Goal: Transaction & Acquisition: Purchase product/service

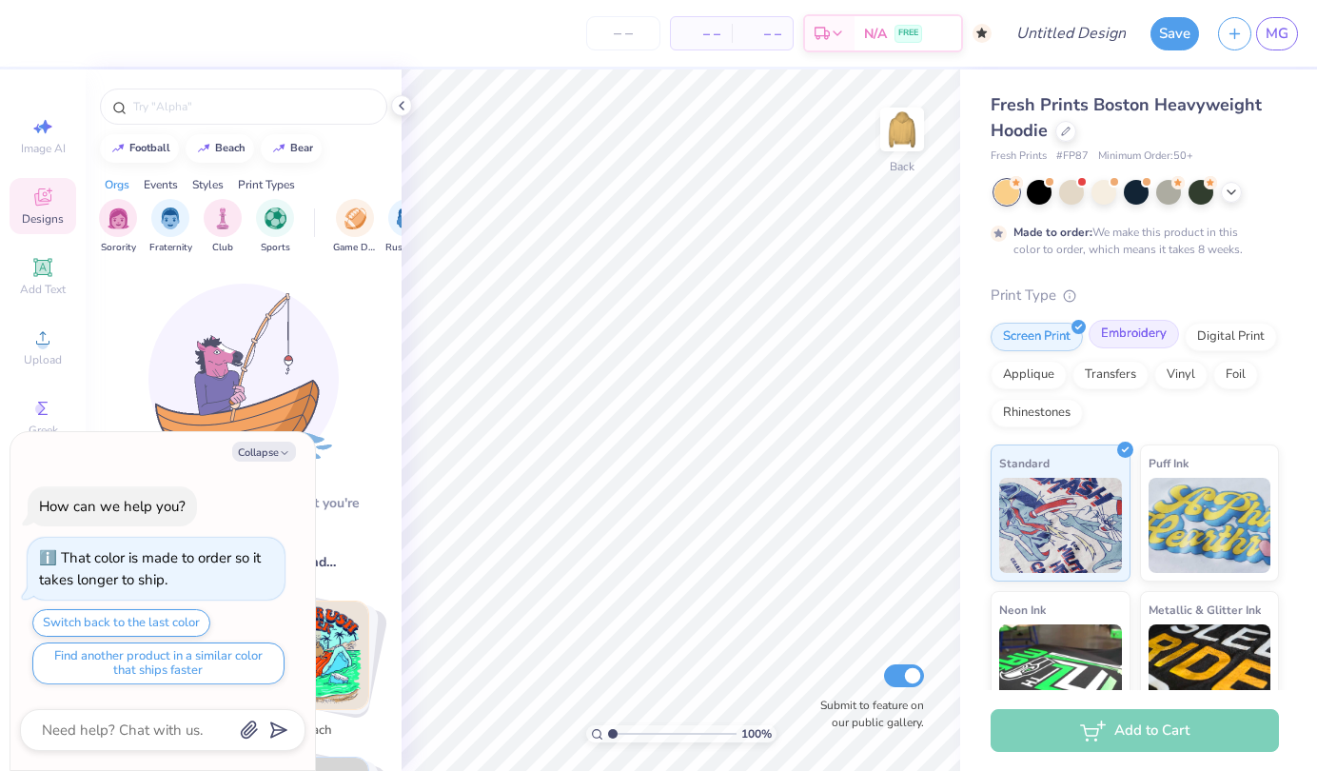
click at [1140, 335] on div "Embroidery" at bounding box center [1133, 334] width 90 height 29
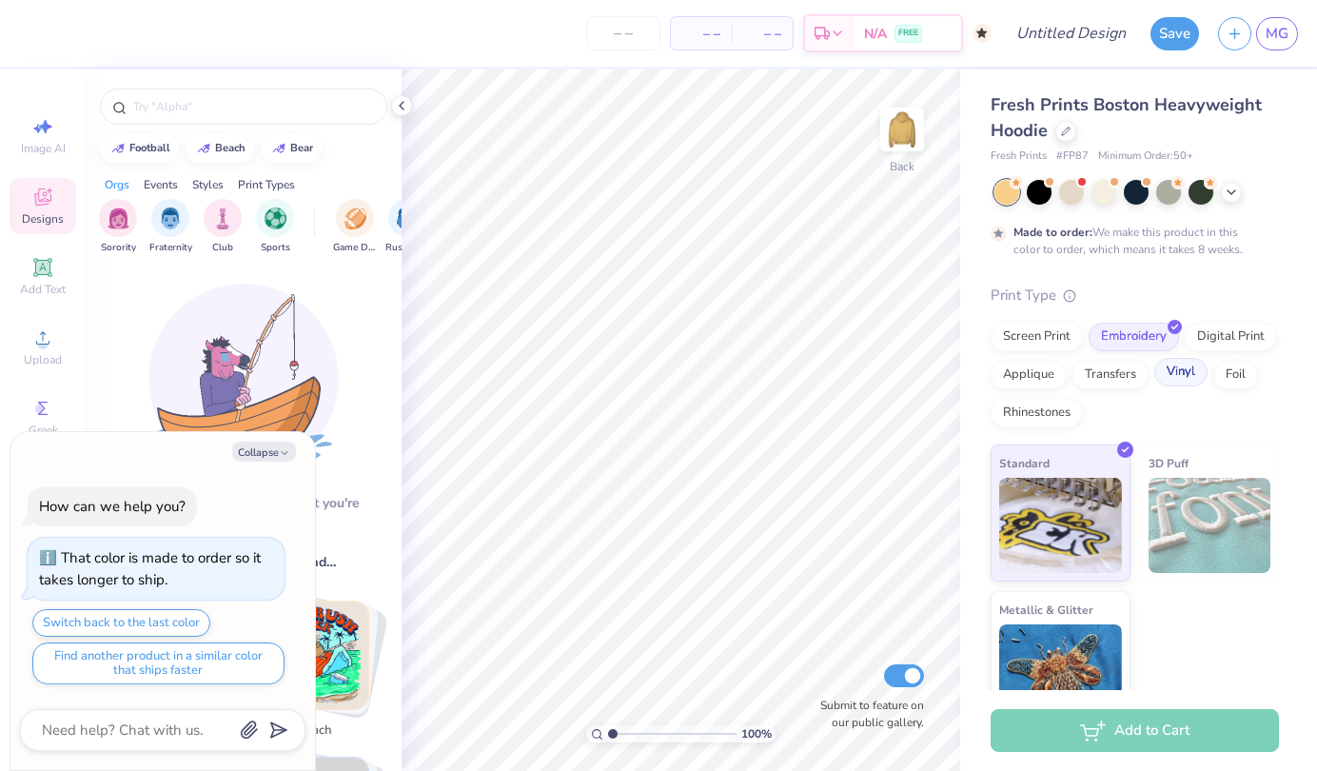
type textarea "x"
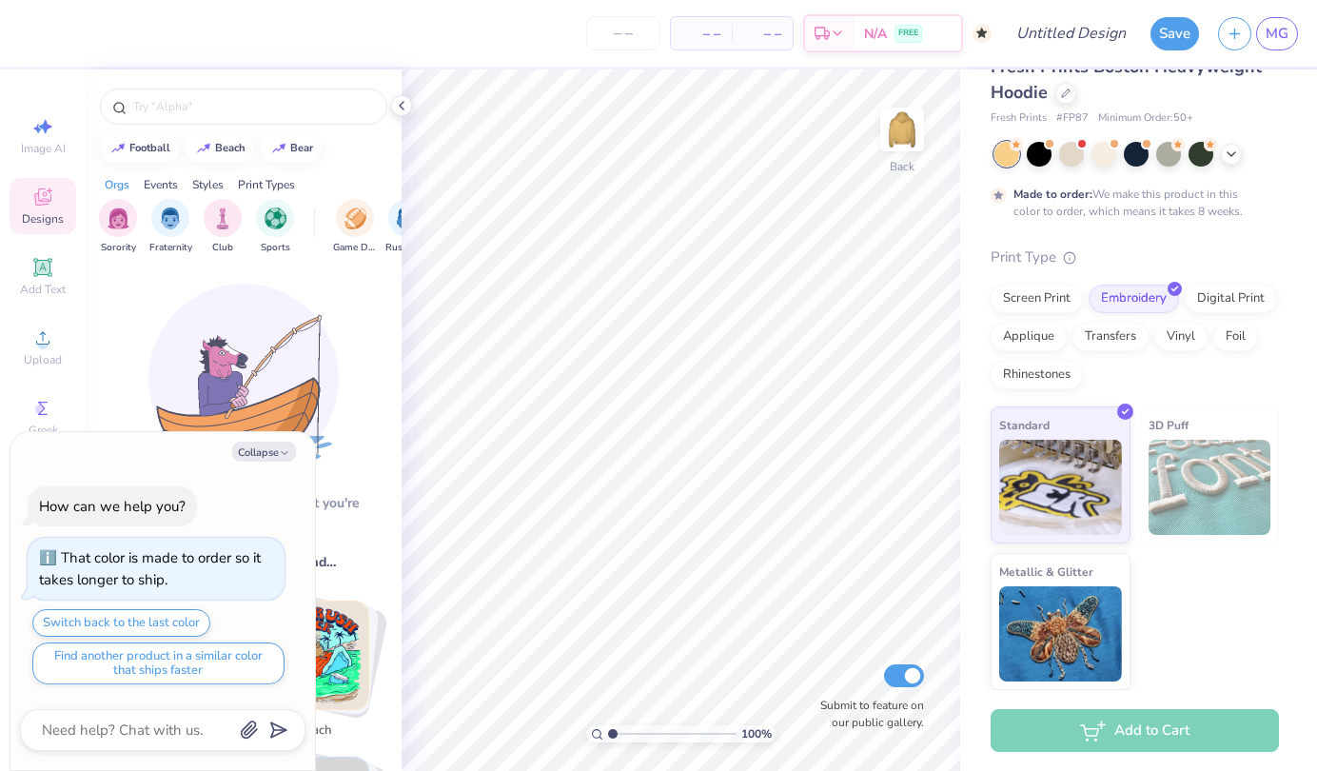
scroll to position [37, 0]
click at [166, 101] on input "text" at bounding box center [253, 106] width 244 height 19
type input "flower"
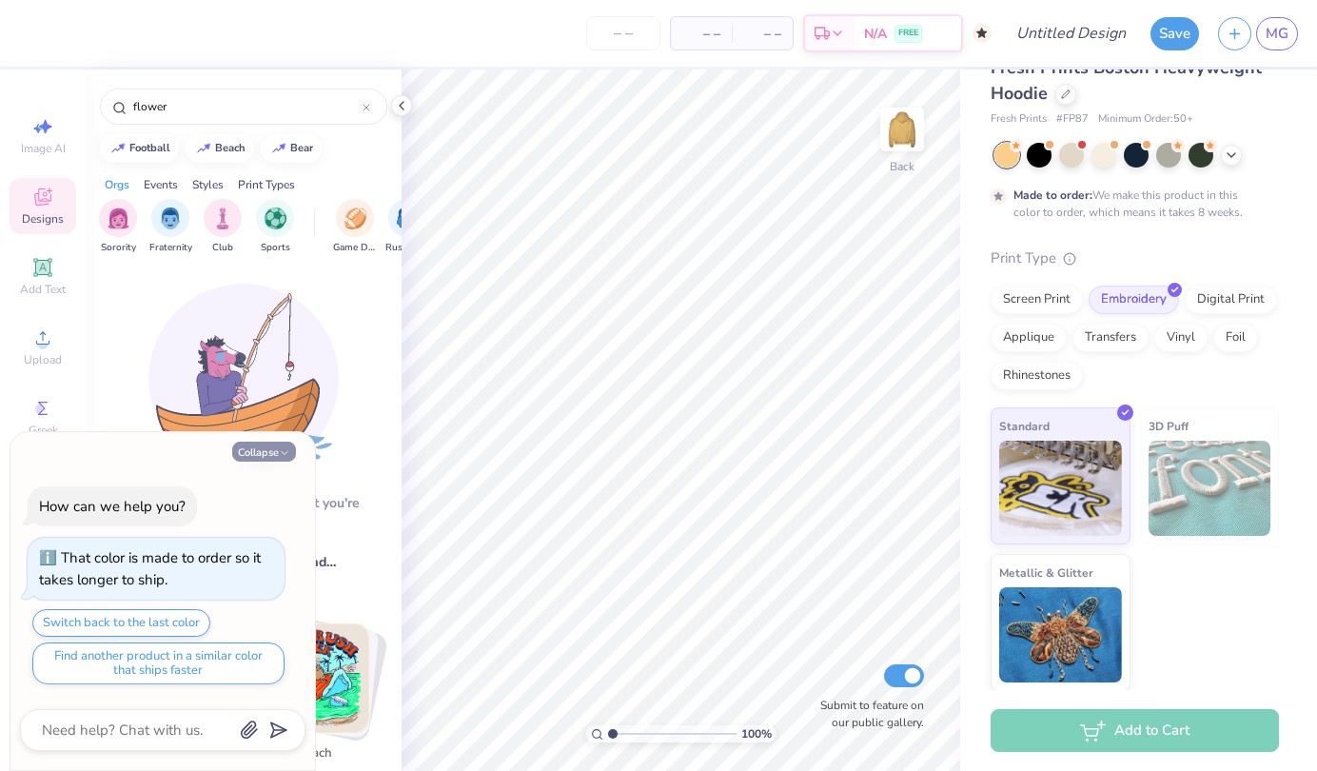
click at [284, 447] on button "Collapse" at bounding box center [264, 451] width 64 height 20
type textarea "x"
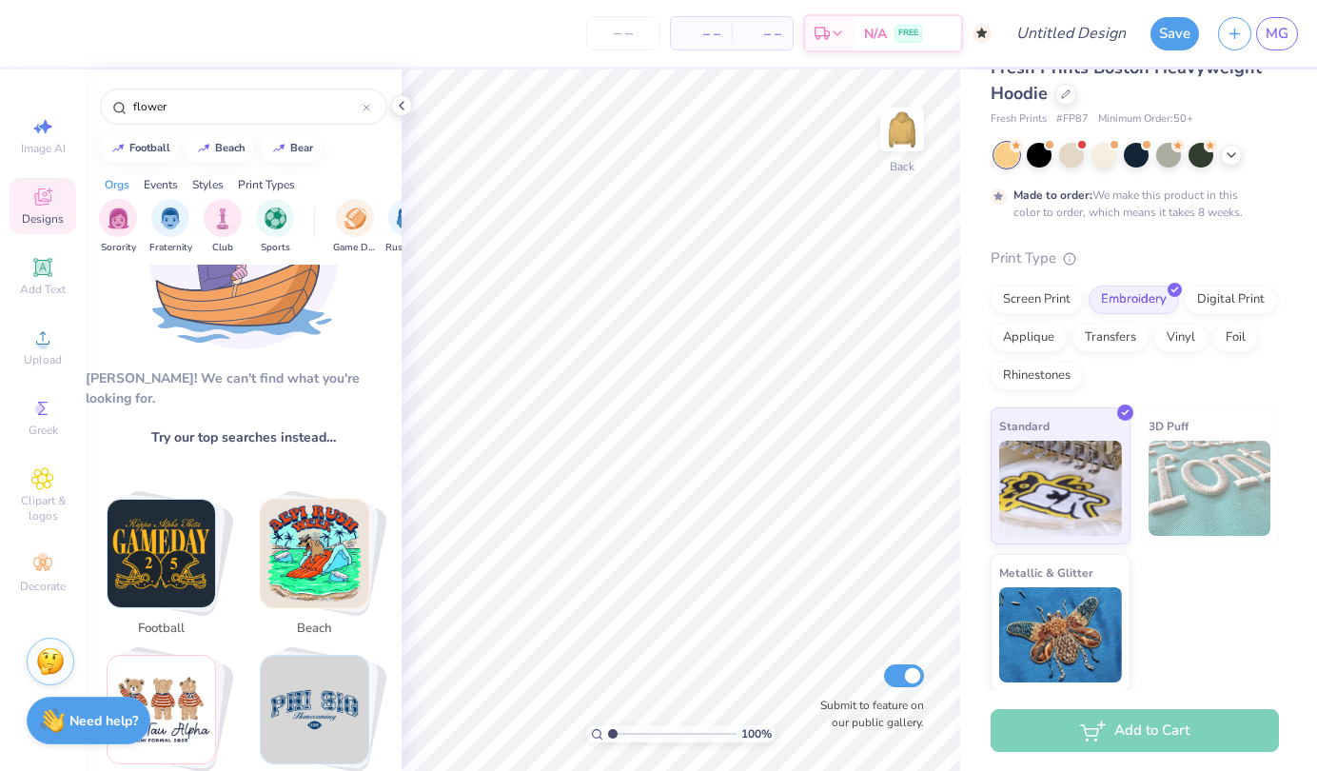
scroll to position [131, 0]
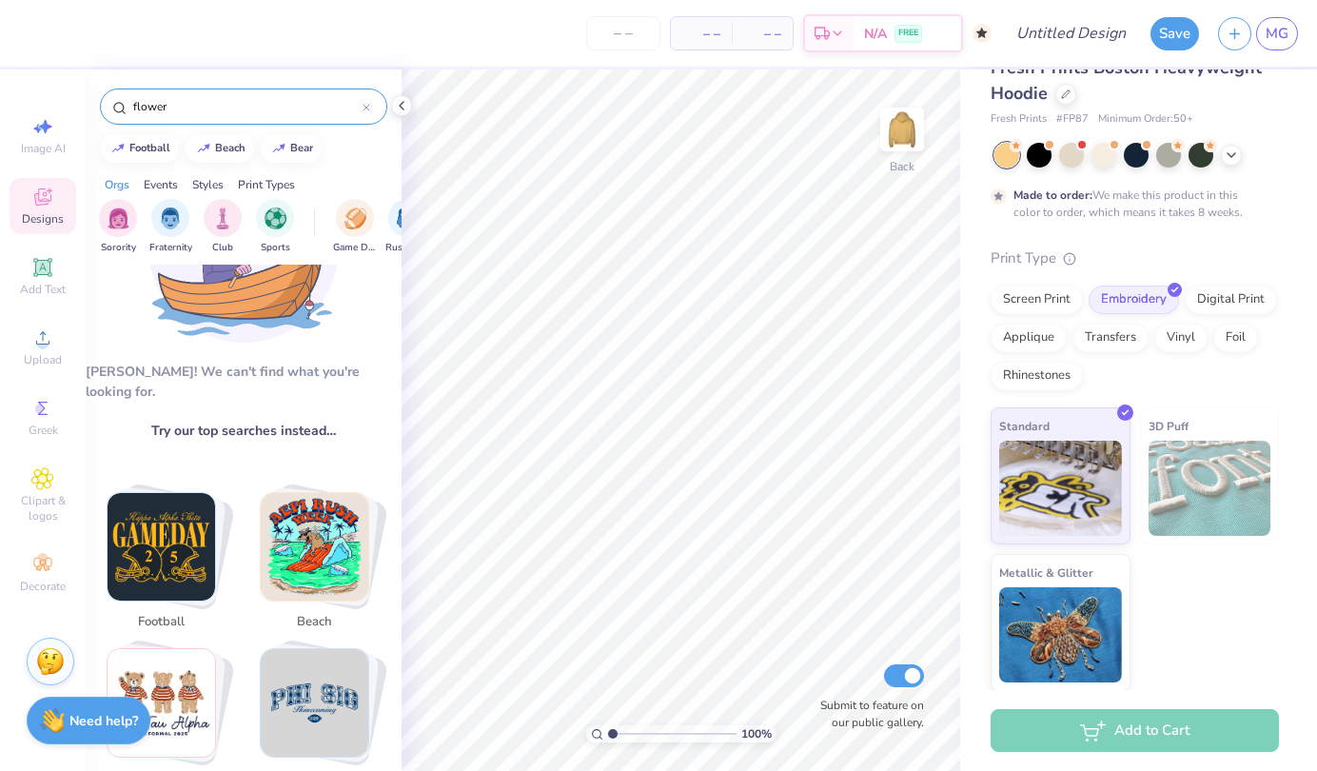
click at [188, 110] on input "flower" at bounding box center [246, 106] width 231 height 19
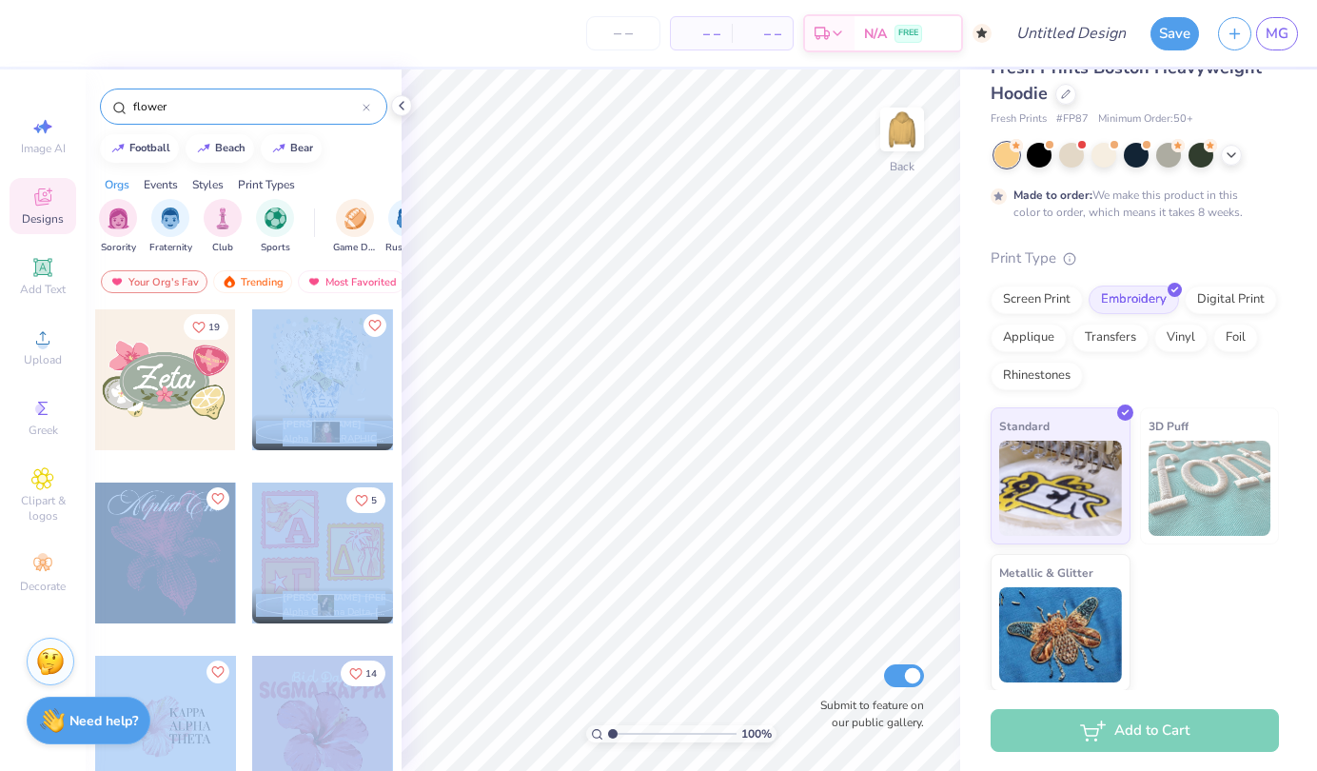
click at [679, 382] on div "– – Per Item – – Total Est. Delivery N/A FREE Design Title Save MG Image AI Des…" at bounding box center [658, 385] width 1317 height 771
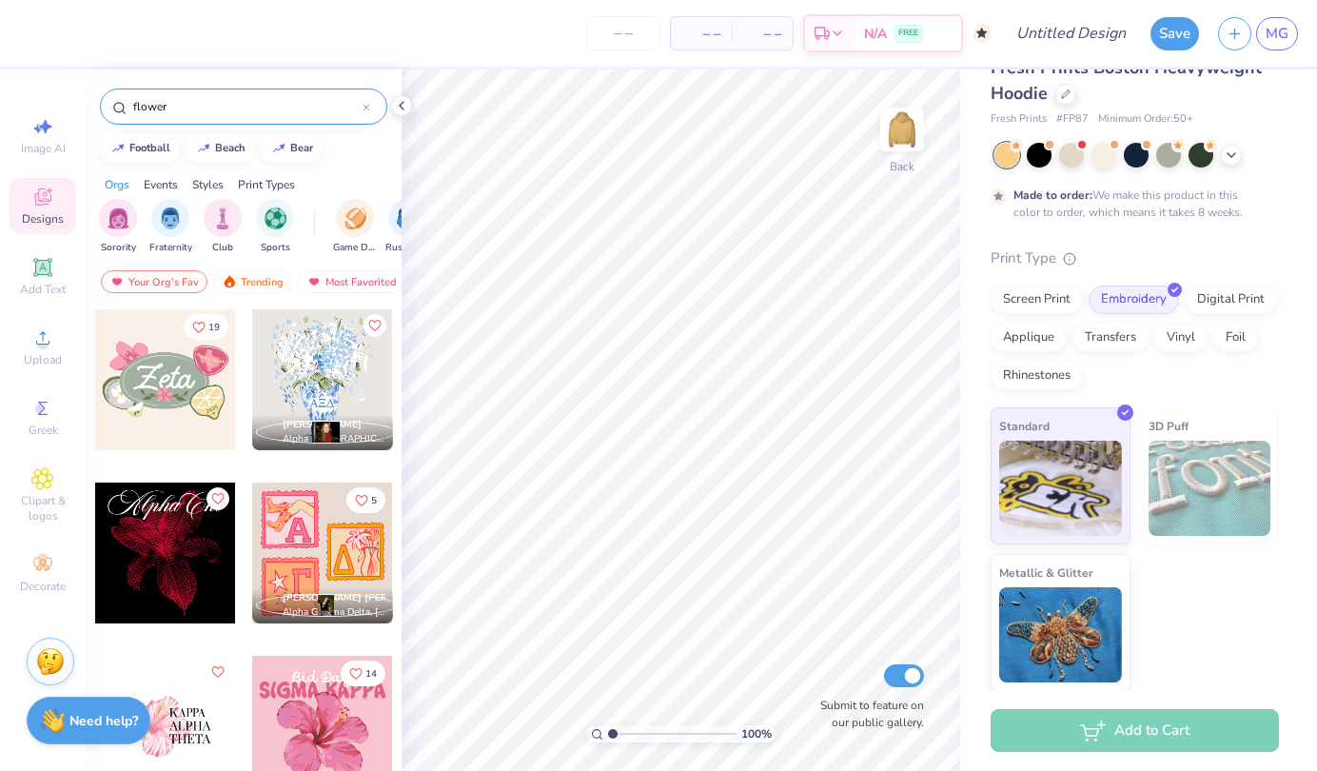
click at [367, 346] on div at bounding box center [322, 379] width 141 height 141
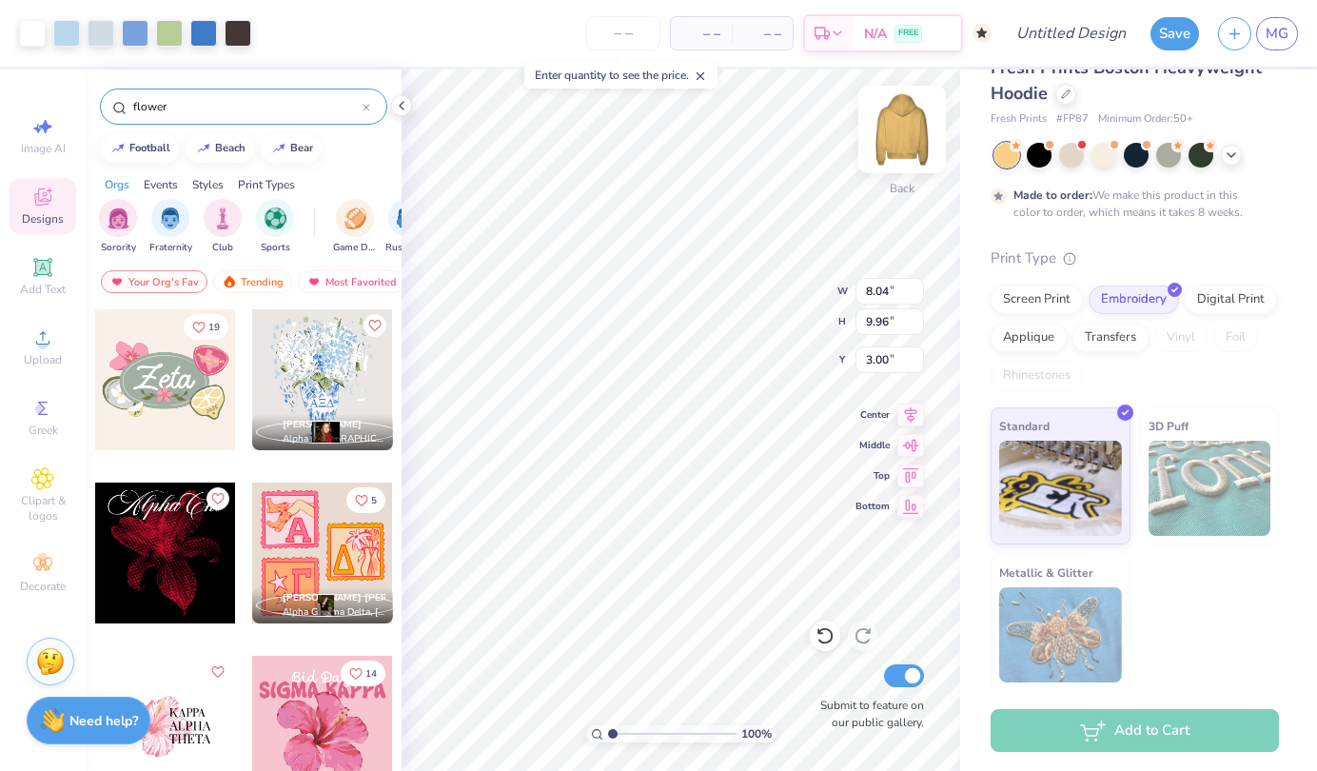
click at [903, 131] on img at bounding box center [902, 129] width 76 height 76
click at [640, 28] on input "number" at bounding box center [623, 33] width 74 height 34
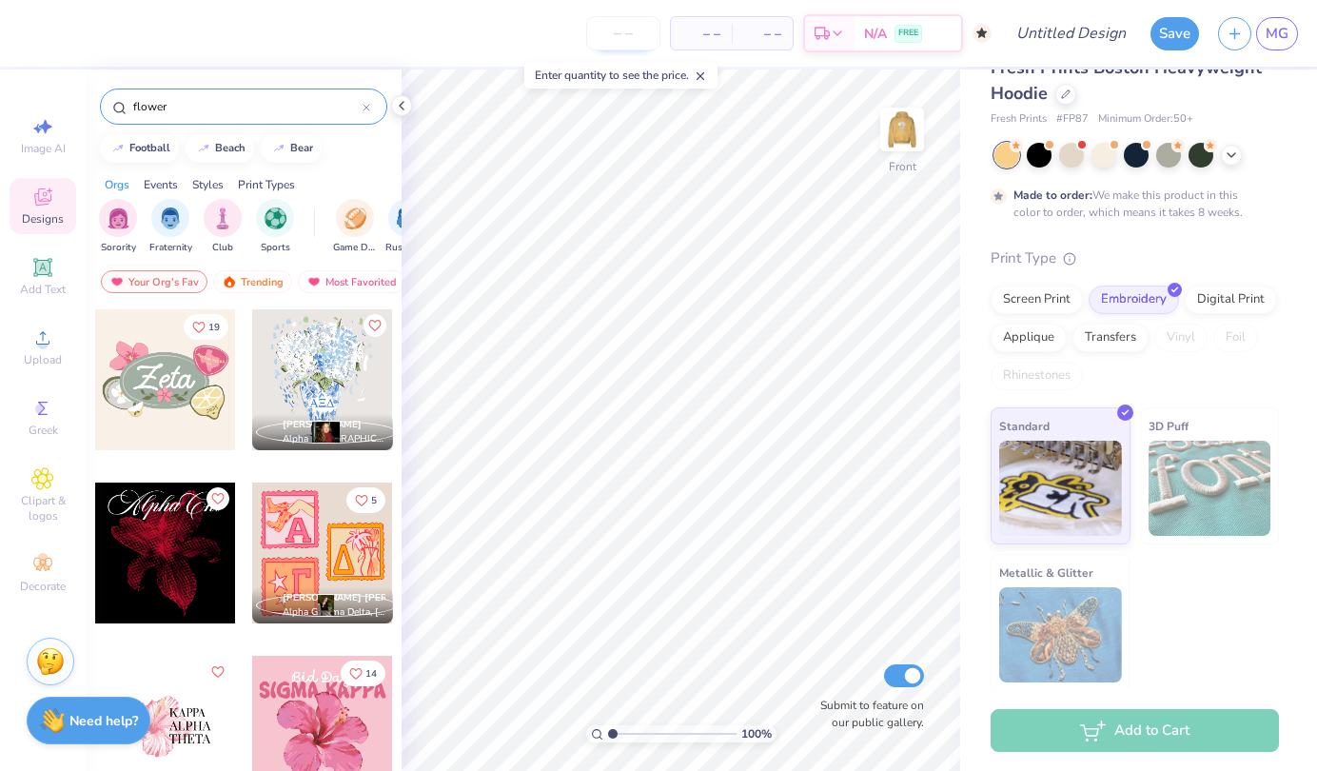
click at [620, 32] on input "number" at bounding box center [623, 33] width 74 height 34
click at [704, 77] on line at bounding box center [700, 76] width 7 height 7
click at [614, 29] on input "number" at bounding box center [623, 33] width 74 height 34
click at [618, 27] on input "number" at bounding box center [623, 33] width 74 height 34
click at [624, 37] on input "number" at bounding box center [623, 33] width 74 height 34
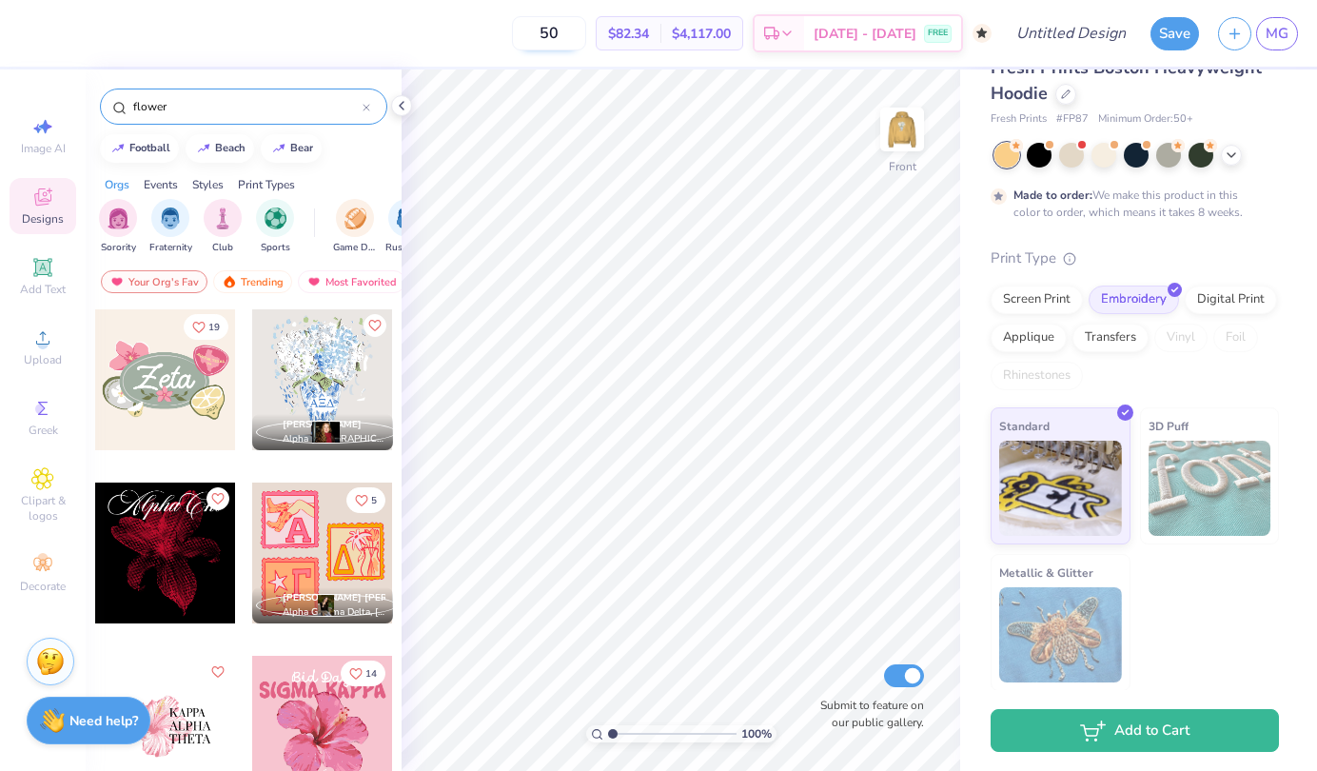
click at [586, 31] on input "50" at bounding box center [549, 33] width 74 height 34
type input "5"
type input "50"
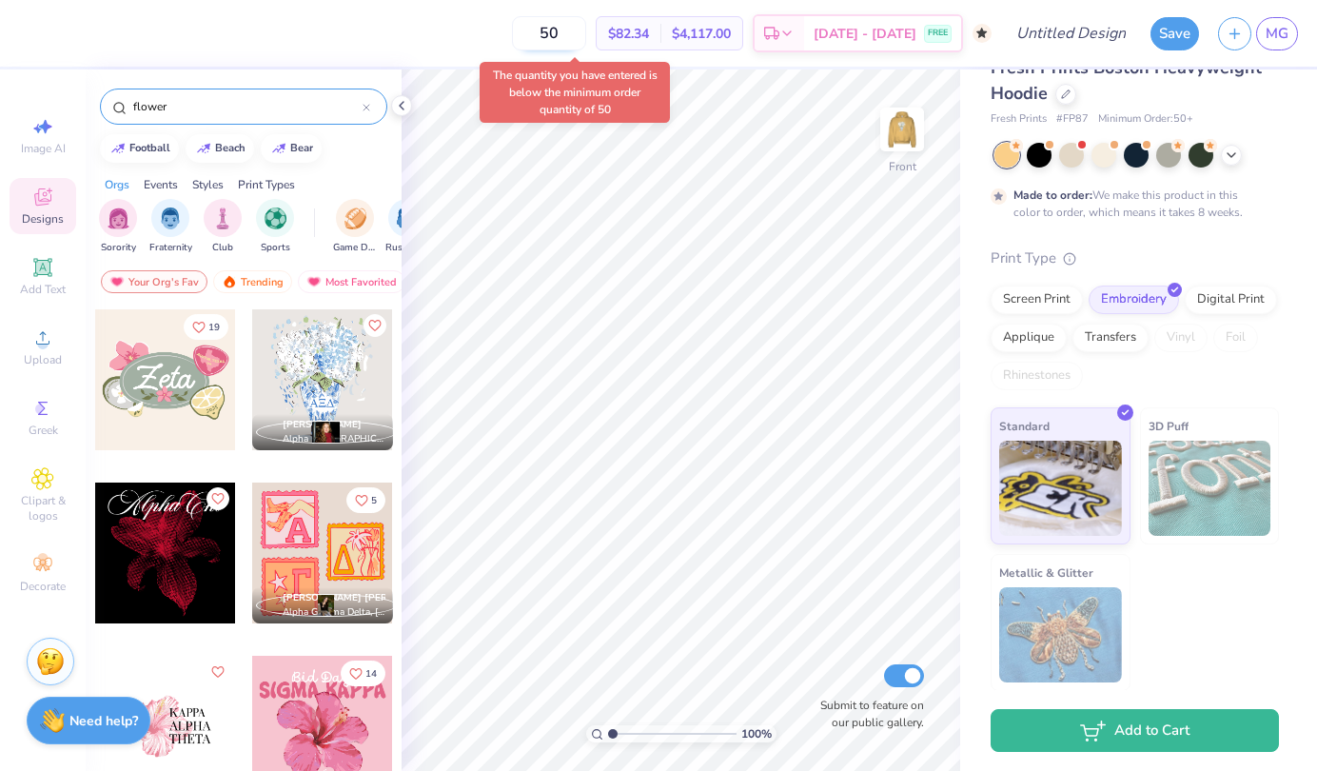
click at [586, 31] on input "50" at bounding box center [549, 33] width 74 height 34
